Goal: Task Accomplishment & Management: Use online tool/utility

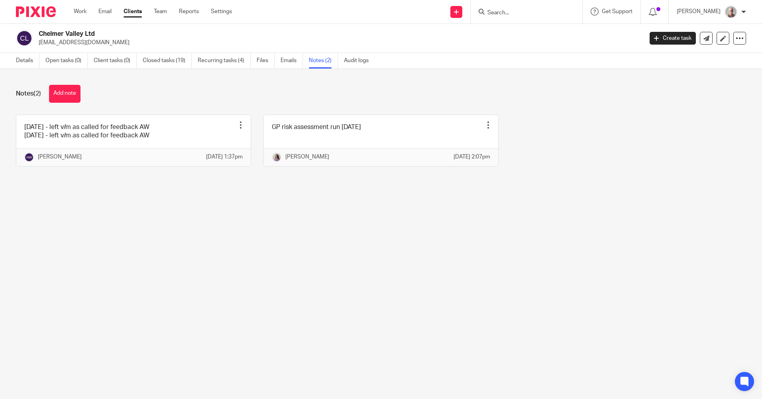
click at [510, 12] on input "Search" at bounding box center [522, 13] width 72 height 7
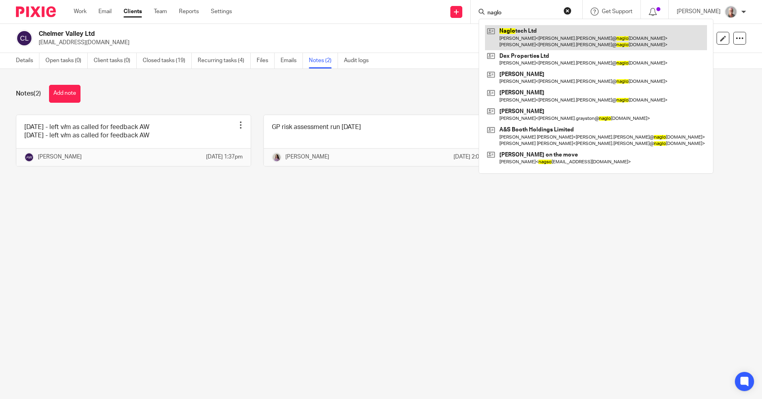
type input "naglo"
click at [569, 42] on link at bounding box center [596, 37] width 222 height 25
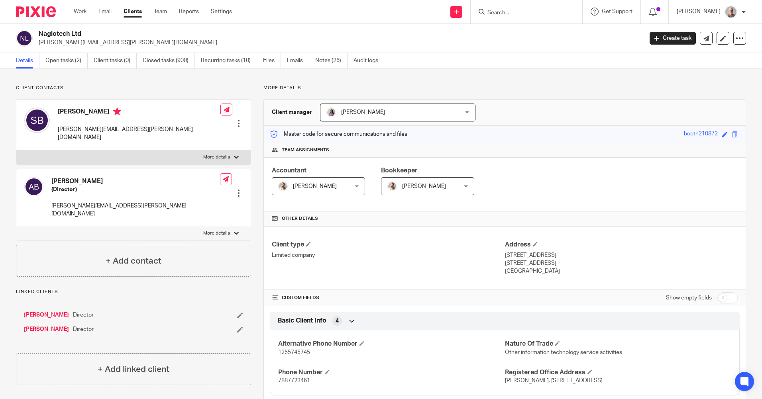
click at [510, 12] on input "Search" at bounding box center [522, 13] width 72 height 7
type input "p cook"
click at [525, 32] on link at bounding box center [539, 34] width 108 height 18
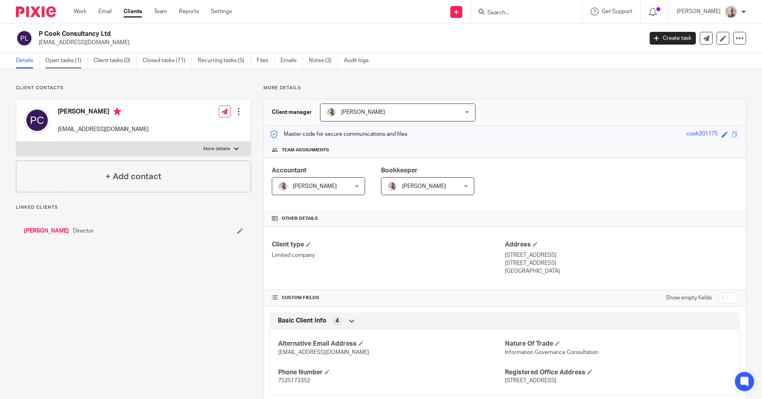
click at [61, 61] on link "Open tasks (1)" at bounding box center [66, 61] width 42 height 16
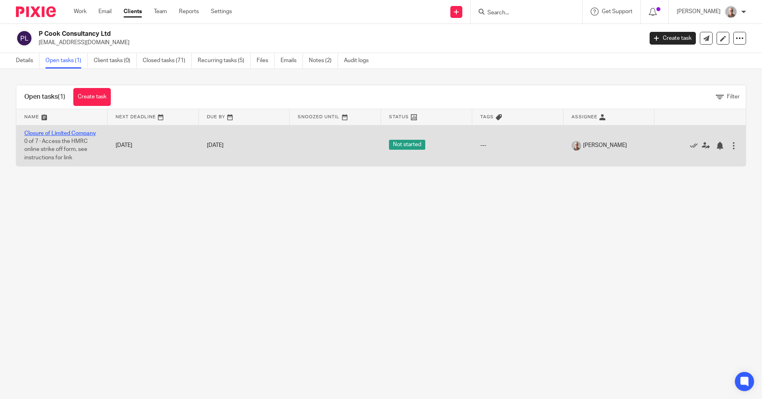
click at [71, 133] on link "Closure of Limited Company" at bounding box center [60, 134] width 72 height 6
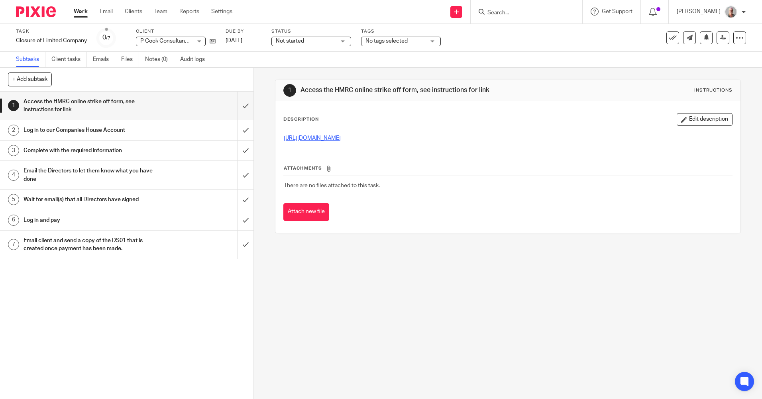
click at [341, 139] on link "https://find-and-update.company-information.service.gov.uk/close-a-company/" at bounding box center [312, 138] width 57 height 6
click at [80, 175] on h1 "Email the Directors to let them know what you have done" at bounding box center [92, 175] width 137 height 20
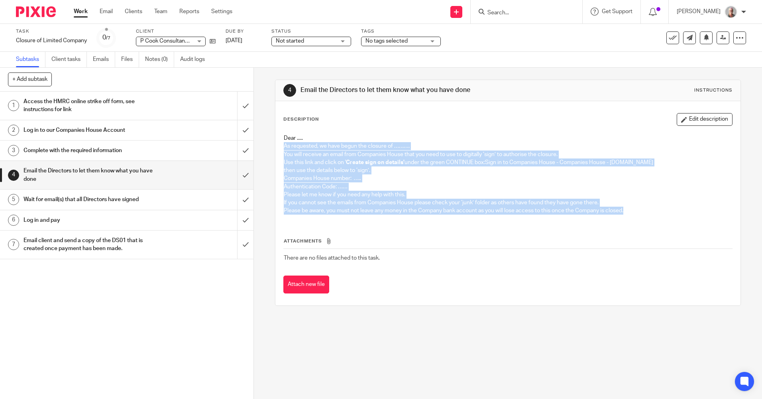
drag, startPoint x: 280, startPoint y: 147, endPoint x: 652, endPoint y: 225, distance: 379.6
click at [652, 225] on div "Description Edit description Dear ..... As requested, we have begun the closure…" at bounding box center [507, 203] width 449 height 180
drag, startPoint x: 392, startPoint y: 210, endPoint x: 449, endPoint y: 215, distance: 57.6
click at [392, 210] on p "Please be aware, you must not leave any money in the Company bank account as yo…" at bounding box center [508, 211] width 448 height 8
click at [632, 211] on p "Please be aware, you must not leave any money in the Company bank account as yo…" at bounding box center [508, 211] width 448 height 8
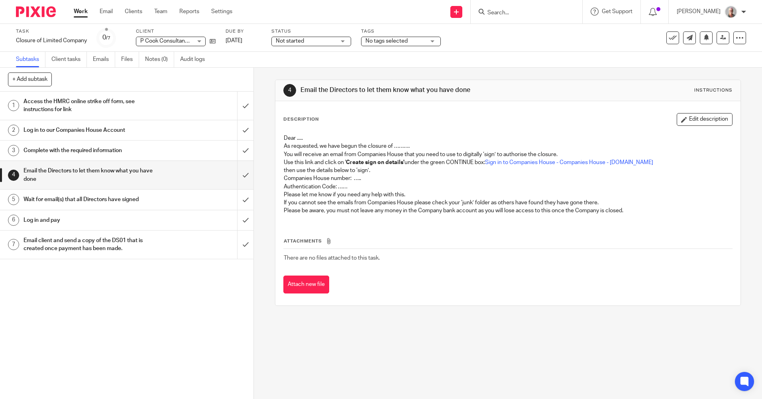
click at [365, 283] on div "Attach new file" at bounding box center [507, 285] width 449 height 18
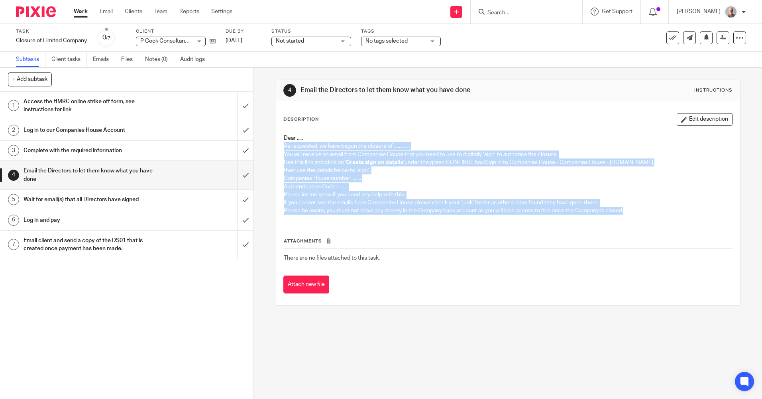
drag, startPoint x: 282, startPoint y: 147, endPoint x: 623, endPoint y: 212, distance: 347.1
click at [623, 212] on div "Dear ..... As requested, we have begun the closure of ………. You will receive an …" at bounding box center [508, 175] width 456 height 91
copy div "As requested, we have begun the closure of ………. You will receive an email from …"
click at [214, 42] on icon at bounding box center [213, 41] width 6 height 6
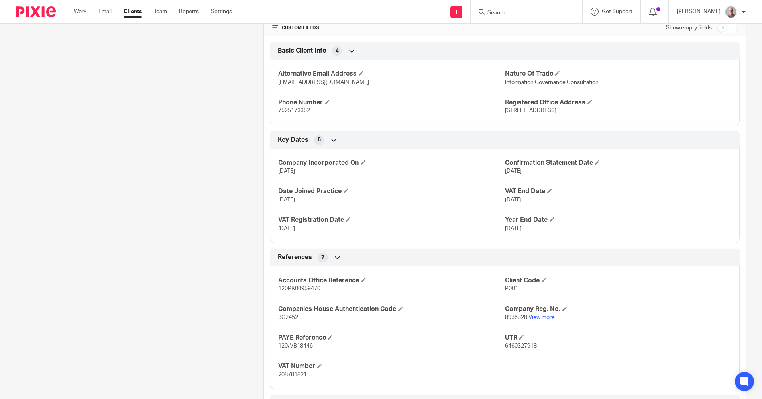
scroll to position [319, 0]
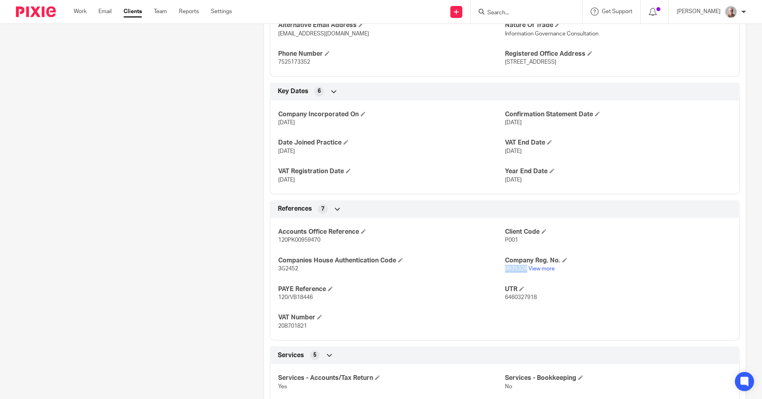
drag, startPoint x: 523, startPoint y: 269, endPoint x: 501, endPoint y: 270, distance: 21.9
click at [505, 270] on span "8935328" at bounding box center [516, 269] width 22 height 6
drag, startPoint x: 501, startPoint y: 270, endPoint x: 504, endPoint y: 267, distance: 4.2
copy span "8935328"
drag, startPoint x: 296, startPoint y: 268, endPoint x: 276, endPoint y: 271, distance: 20.1
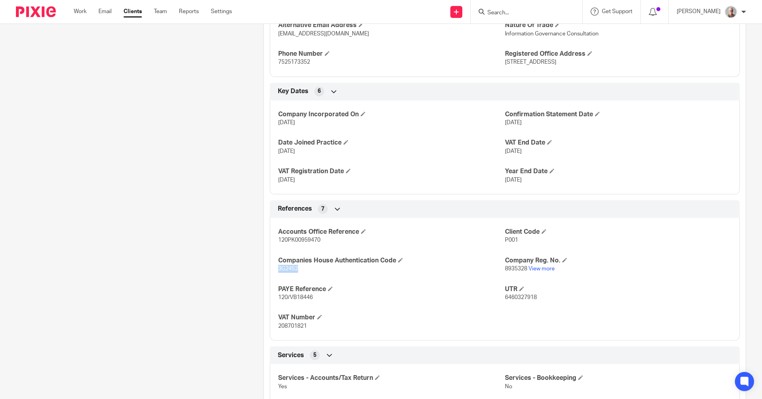
click at [278, 271] on span "3G2452" at bounding box center [288, 269] width 20 height 6
drag, startPoint x: 276, startPoint y: 271, endPoint x: 278, endPoint y: 267, distance: 4.1
copy span "3G2452"
